Goal: Navigation & Orientation: Find specific page/section

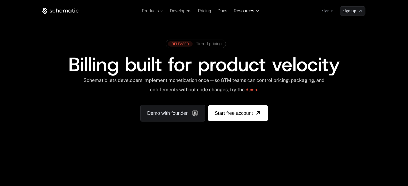
click at [245, 13] on span "Resources" at bounding box center [244, 11] width 20 height 5
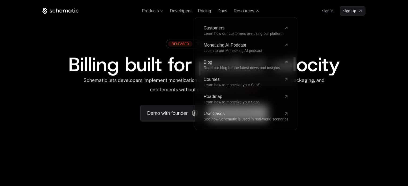
click at [268, 12] on div "Products Developers Pricing Docs Resources Customers Learn how our customers ar…" at bounding box center [203, 10] width 323 height 9
click at [249, 12] on span "Resources" at bounding box center [244, 11] width 20 height 5
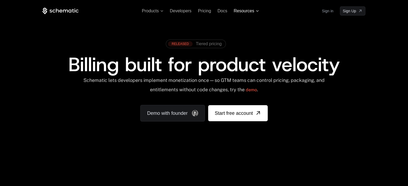
click at [249, 12] on span "Resources" at bounding box center [244, 11] width 20 height 5
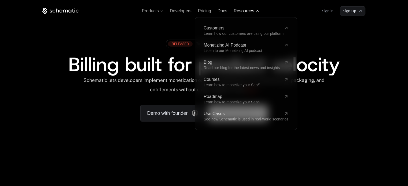
click at [248, 11] on span "Resources" at bounding box center [244, 11] width 20 height 5
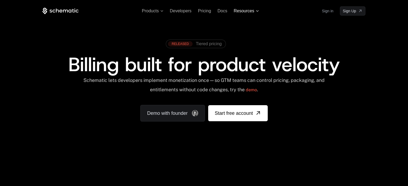
click at [248, 11] on span "Resources" at bounding box center [244, 11] width 20 height 5
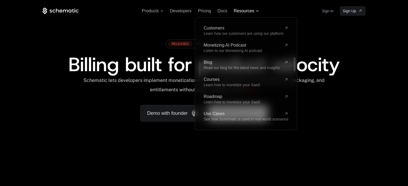
click at [248, 11] on span "Resources" at bounding box center [244, 11] width 20 height 5
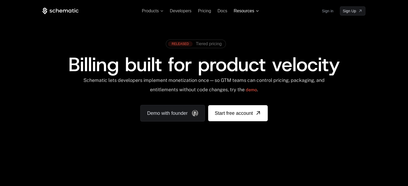
click at [248, 11] on span "Resources" at bounding box center [244, 11] width 20 height 5
